Goal: Task Accomplishment & Management: Manage account settings

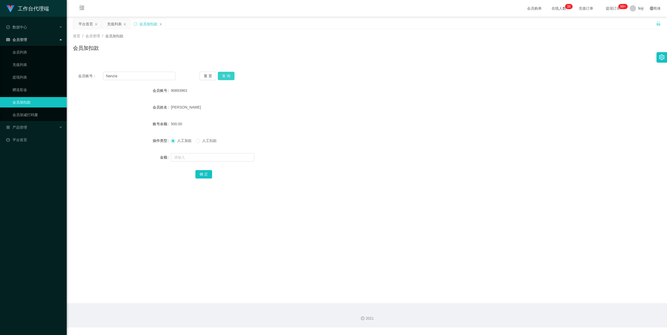
type input "Nanzia"
click at [221, 78] on button "查 询" at bounding box center [226, 76] width 17 height 8
click at [195, 151] on form "会员账号 Nanzia 会员姓名 账号余额 0.00 操作类型 人工加款 人工扣款 金额 确 定" at bounding box center [367, 132] width 588 height 94
click at [195, 157] on input "text" at bounding box center [212, 157] width 83 height 8
type input "100"
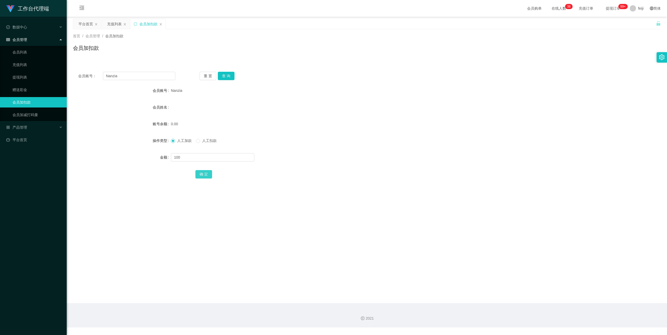
click at [206, 172] on button "确 定" at bounding box center [203, 174] width 17 height 8
click at [323, 110] on div "会员姓名" at bounding box center [367, 107] width 588 height 10
click at [32, 125] on div "产品管理" at bounding box center [33, 127] width 67 height 10
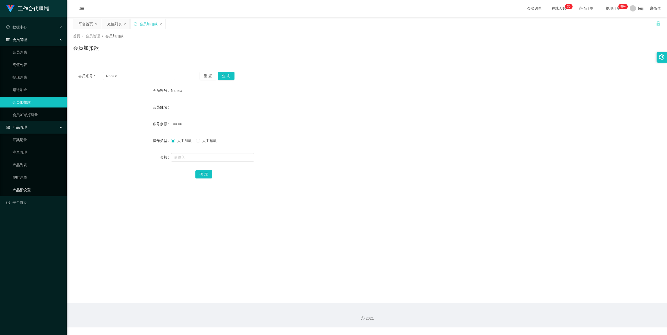
click at [33, 187] on link "产品预设置" at bounding box center [38, 189] width 50 height 10
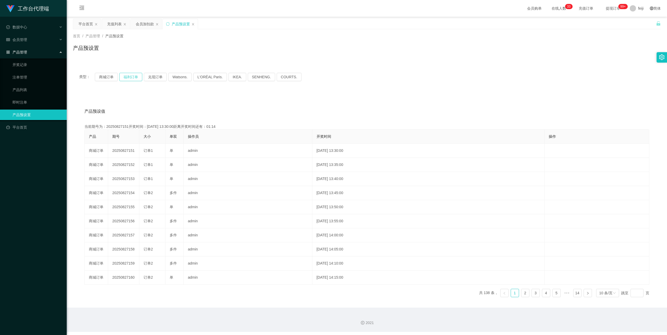
click at [130, 77] on button "福利订单" at bounding box center [130, 77] width 23 height 8
click at [638, 8] on span "feiji" at bounding box center [640, 8] width 5 height 17
click at [637, 23] on span "退出登录" at bounding box center [637, 23] width 15 height 4
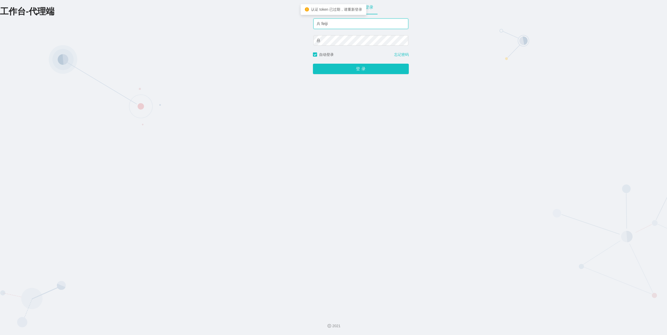
click at [350, 21] on input "feiji" at bounding box center [360, 23] width 95 height 10
type input "xiaohei06"
click at [354, 69] on button "登 录" at bounding box center [361, 69] width 96 height 10
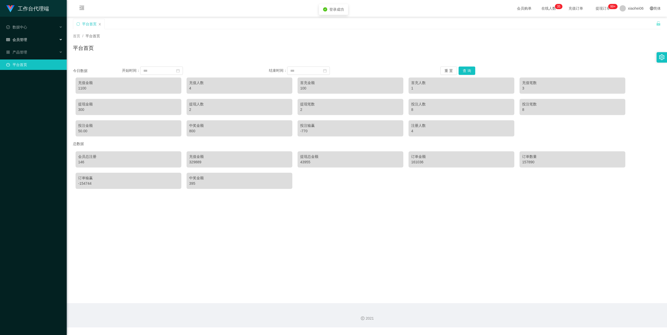
click at [19, 39] on span "会员管理" at bounding box center [16, 40] width 21 height 4
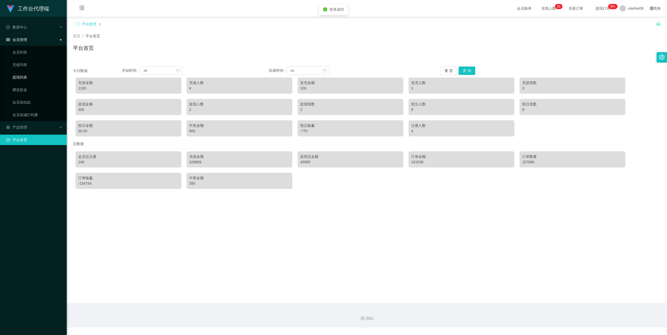
click at [20, 75] on link "提现列表" at bounding box center [38, 77] width 50 height 10
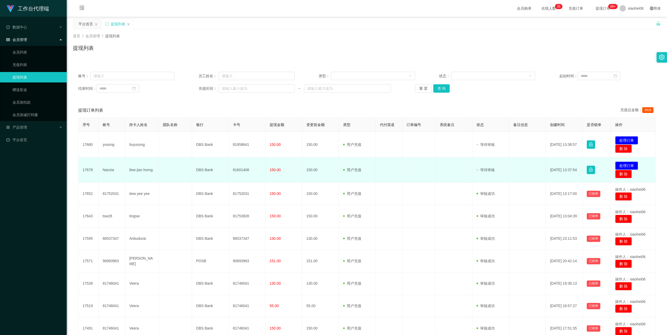
click at [140, 169] on td "liew jian horng" at bounding box center [141, 169] width 33 height 25
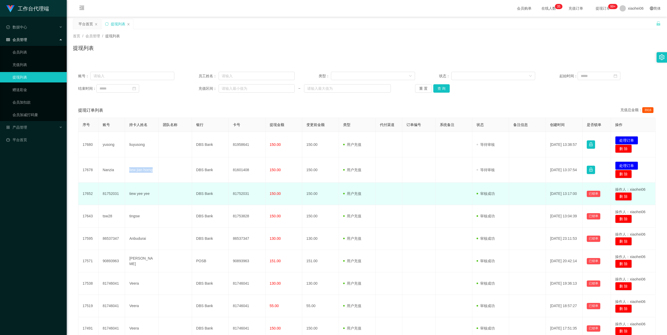
copy td "liew jian horng"
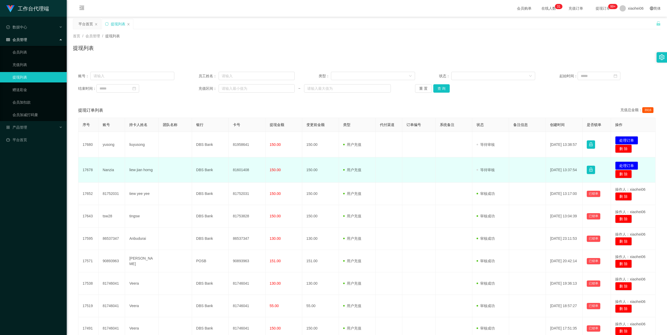
click at [245, 170] on td "81601408" at bounding box center [247, 169] width 37 height 25
copy td "81601408"
click at [628, 161] on td "发起代付 处理订单 删 除" at bounding box center [633, 169] width 45 height 25
click at [631, 161] on td "发起代付 处理订单 删 除" at bounding box center [633, 169] width 45 height 25
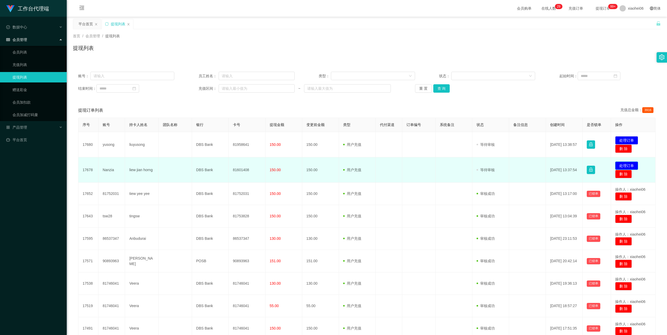
click at [625, 165] on button "处理订单" at bounding box center [626, 165] width 23 height 8
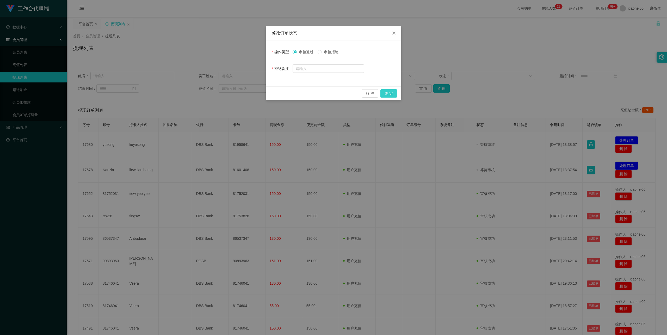
click at [384, 94] on button "确 定" at bounding box center [388, 93] width 17 height 8
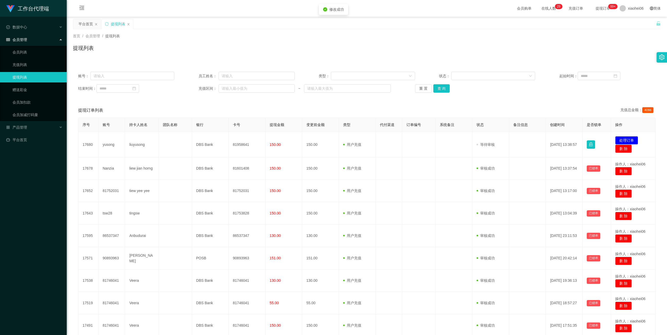
click at [372, 42] on div "首页 / 会员管理 / 提现列表 / 提现列表" at bounding box center [367, 44] width 588 height 23
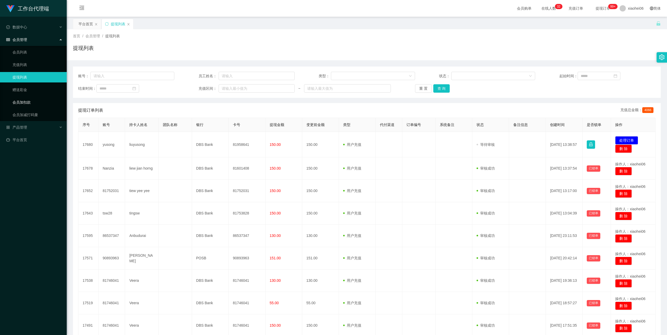
click at [27, 98] on link "会员加扣款" at bounding box center [38, 102] width 50 height 10
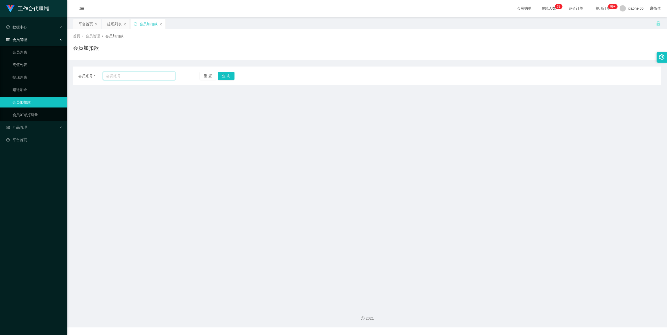
drag, startPoint x: 137, startPoint y: 75, endPoint x: 146, endPoint y: 76, distance: 9.4
click at [136, 75] on input "text" at bounding box center [139, 76] width 72 height 8
paste input "Nanzia"
type input "Nanzia"
click at [226, 76] on button "查 询" at bounding box center [226, 76] width 17 height 8
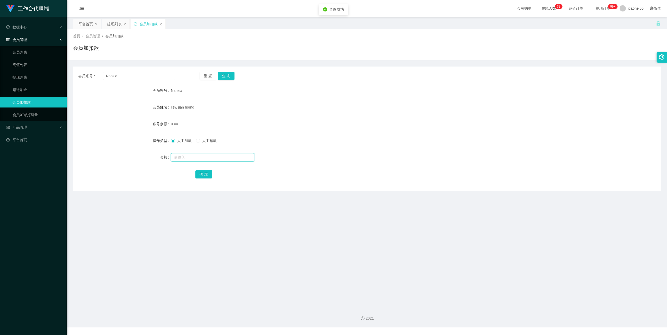
click at [206, 159] on input "text" at bounding box center [212, 157] width 83 height 8
type input "71"
click at [205, 172] on button "确 定" at bounding box center [203, 174] width 17 height 8
drag, startPoint x: 126, startPoint y: 77, endPoint x: 70, endPoint y: 77, distance: 56.3
click at [70, 77] on main "关闭左侧 关闭右侧 关闭其它 刷新页面 平台首页 提现列表 会员加扣款 首页 / 会员管理 / 会员加扣款 / 会员加扣款 会员账号： Nanzia 重 置 …" at bounding box center [367, 160] width 600 height 286
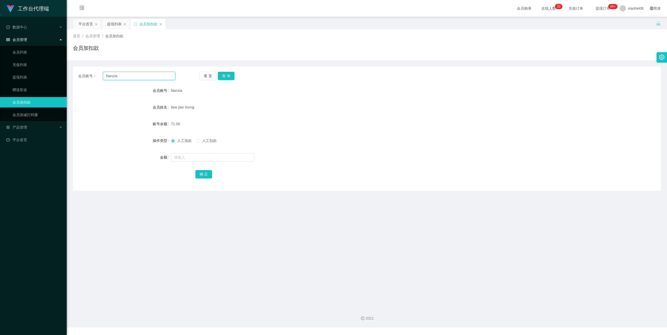
paste input "xjamoy01"
type input "xjamoy01"
click at [221, 72] on button "查 询" at bounding box center [226, 76] width 17 height 8
click at [209, 156] on input "text" at bounding box center [212, 157] width 83 height 8
type input "100"
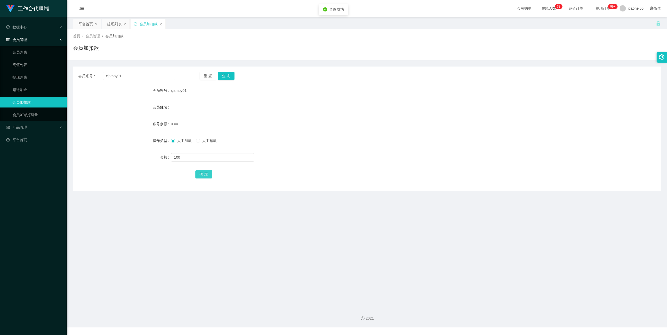
click at [208, 172] on button "确 定" at bounding box center [203, 174] width 17 height 8
click at [115, 24] on div "提现列表" at bounding box center [114, 24] width 15 height 10
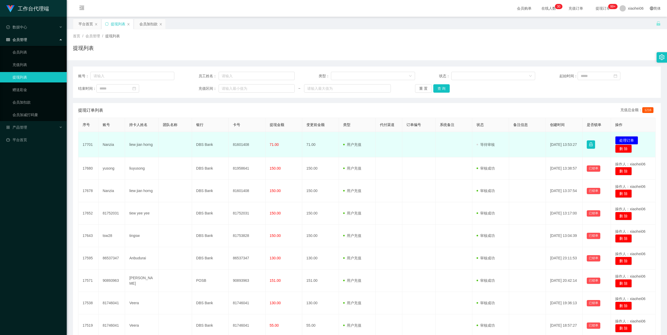
click at [135, 143] on td "liew jian horng" at bounding box center [141, 144] width 33 height 25
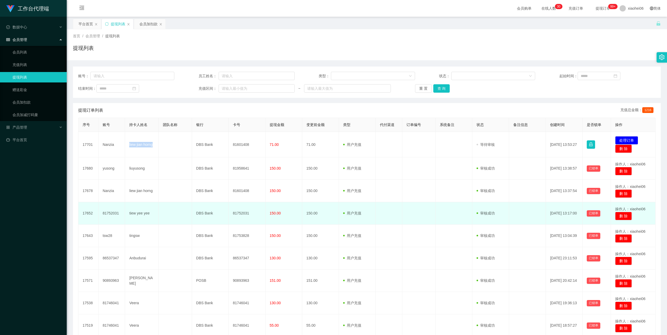
copy td "liew jian horng"
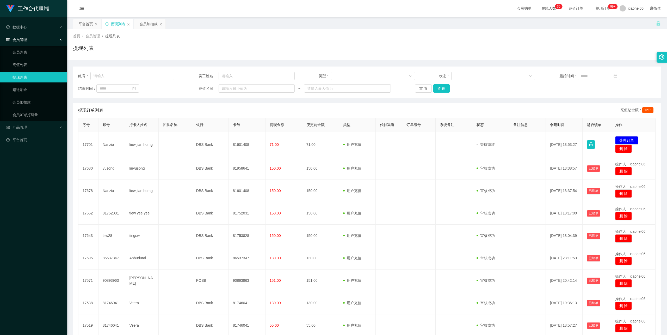
drag, startPoint x: 43, startPoint y: 213, endPoint x: 82, endPoint y: 176, distance: 53.6
click at [43, 213] on div "工作台代理端 数据中心 会员管理 会员列表 充值列表 提现列表 赠送彩金 会员加扣款 会员加减打码量 产品管理 平台首页" at bounding box center [33, 167] width 67 height 335
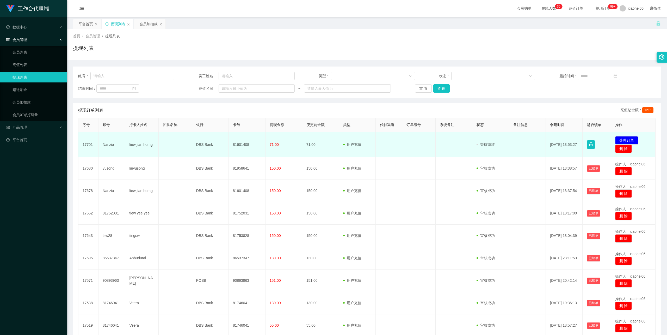
click at [242, 144] on td "81601408" at bounding box center [247, 144] width 37 height 25
copy td "81601408"
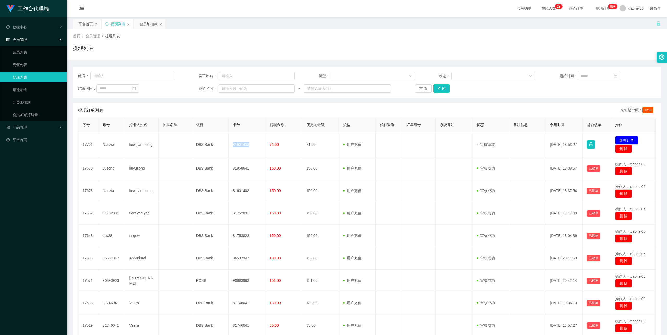
click at [161, 103] on div "提现订单列表 充值总金额： 1216" at bounding box center [366, 110] width 577 height 15
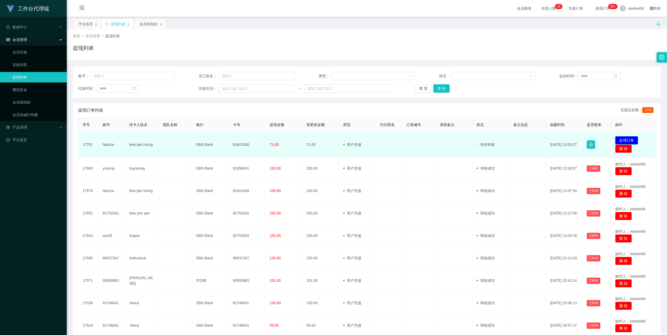
click at [628, 138] on button "处理订单" at bounding box center [626, 140] width 23 height 8
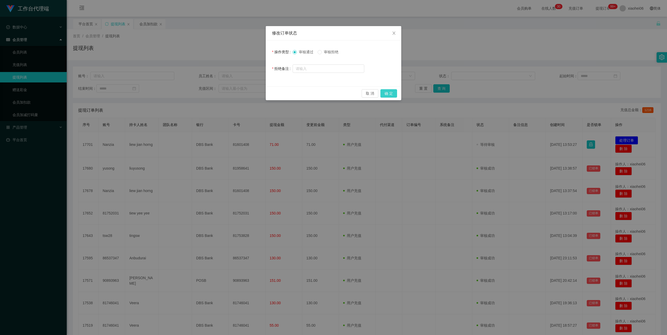
click at [386, 93] on button "确 定" at bounding box center [388, 93] width 17 height 8
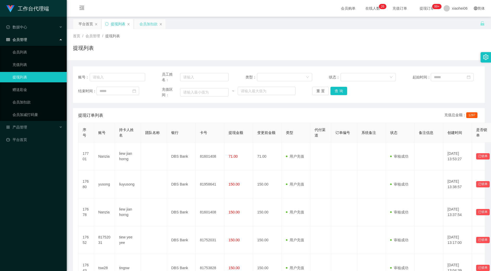
click at [144, 20] on div "会员加扣款" at bounding box center [148, 24] width 18 height 10
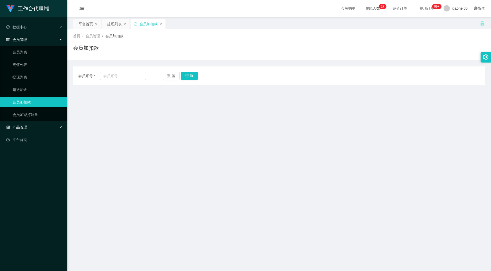
click at [34, 126] on div "产品管理" at bounding box center [33, 127] width 67 height 10
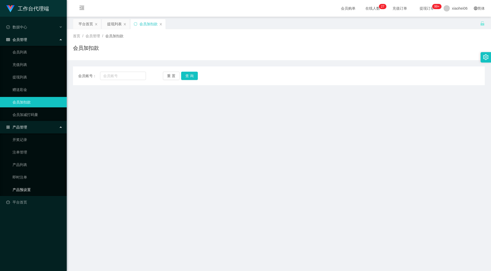
click at [25, 188] on link "产品预设置" at bounding box center [38, 189] width 50 height 10
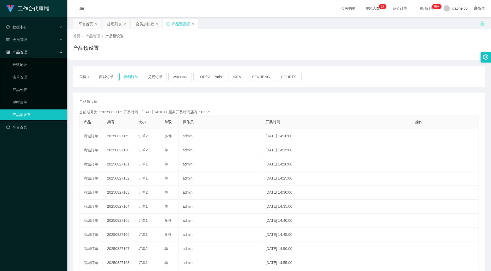
click at [132, 76] on button "福利订单" at bounding box center [130, 77] width 23 height 8
click at [116, 24] on div "提现列表" at bounding box center [114, 24] width 15 height 10
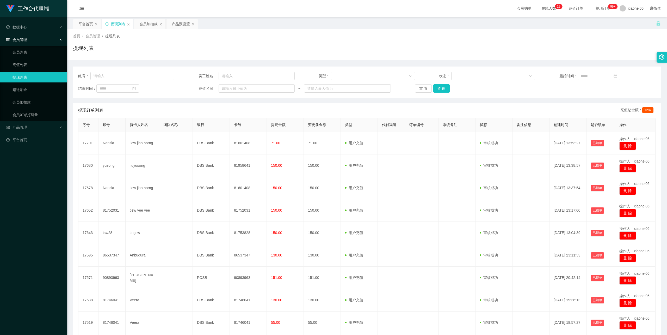
click at [419, 30] on div "首页 / 会员管理 / 提现列表 / 提现列表" at bounding box center [367, 44] width 600 height 31
click at [414, 16] on div "会员购单 在线人数 0 1 2 3 4 5 6 7 8 9 0 1 2 3 4 5 6 7 8 9 0 1 2 3 4 5 6 7 8 9 0 1 2 3 4…" at bounding box center [367, 8] width 600 height 17
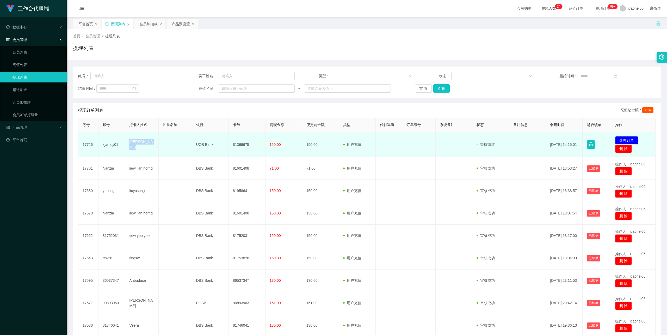
click at [136, 144] on td "[PERSON_NAME]" at bounding box center [141, 144] width 33 height 25
click at [243, 143] on td "81369675" at bounding box center [247, 144] width 37 height 25
copy td "81369675"
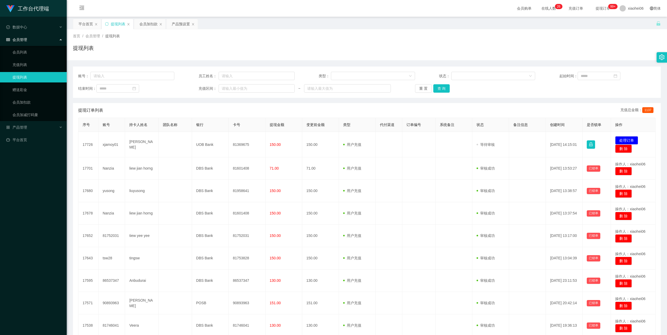
drag, startPoint x: 345, startPoint y: 39, endPoint x: 364, endPoint y: 34, distance: 19.2
click at [346, 39] on div "首页 / 会员管理 / 提现列表 / 提现列表" at bounding box center [367, 44] width 588 height 23
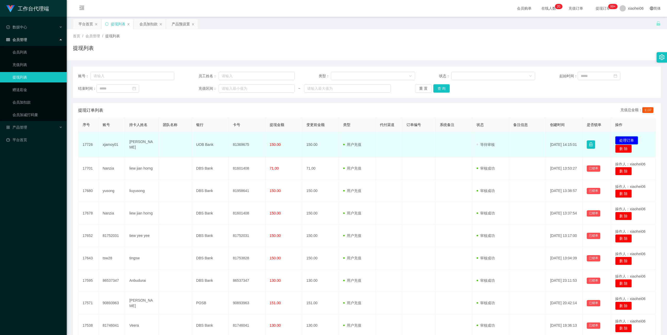
click at [626, 136] on button "处理订单" at bounding box center [626, 140] width 23 height 8
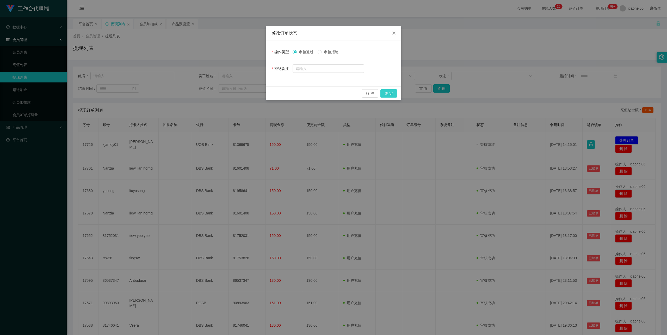
click at [390, 91] on button "确 定" at bounding box center [388, 93] width 17 height 8
